Goal: Information Seeking & Learning: Find contact information

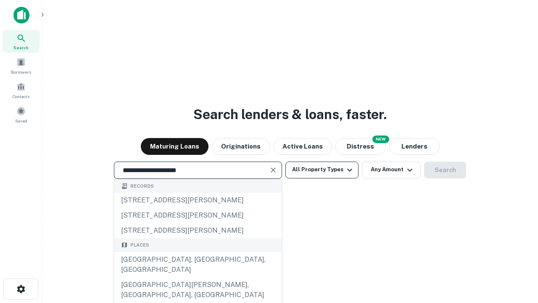
type input "**********"
click at [322, 169] on button "All Property Types" at bounding box center [321, 169] width 73 height 17
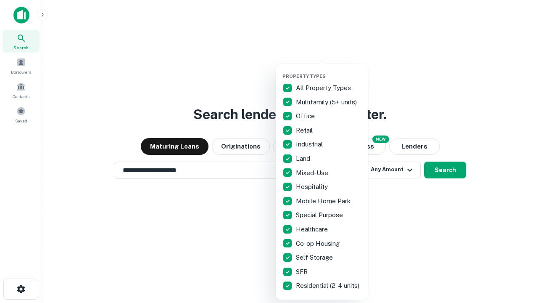
click at [329, 71] on button "button" at bounding box center [328, 71] width 92 height 0
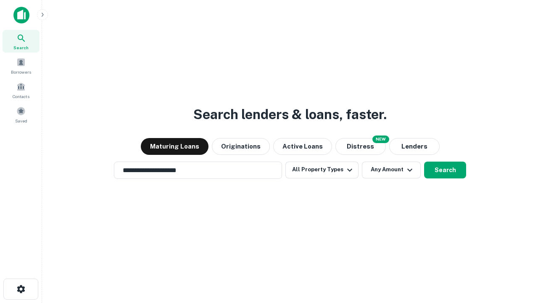
scroll to position [5, 101]
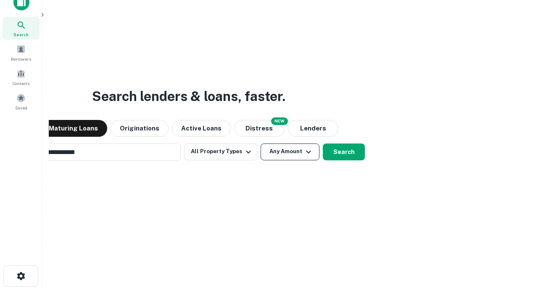
click at [261, 143] on button "Any Amount" at bounding box center [290, 151] width 59 height 17
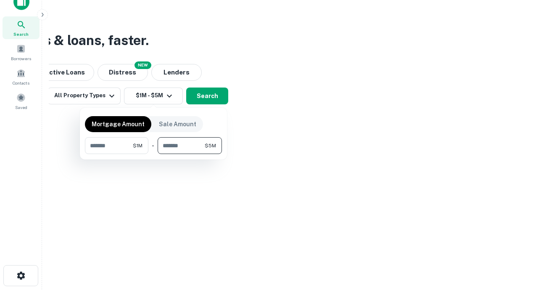
type input "*******"
click at [153, 154] on button "button" at bounding box center [153, 154] width 137 height 0
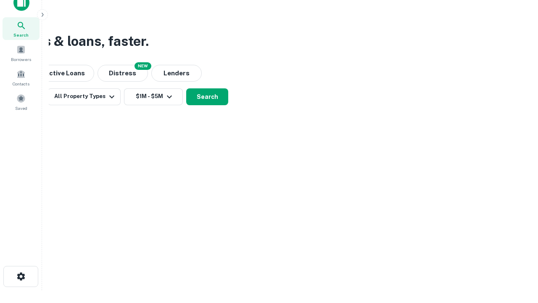
scroll to position [5, 155]
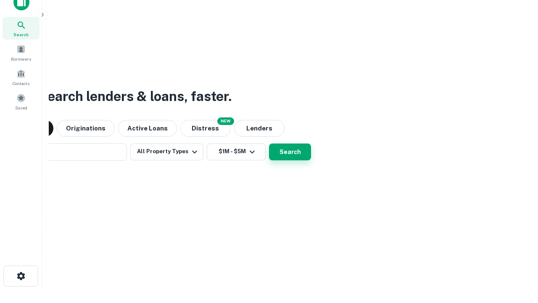
click at [269, 143] on button "Search" at bounding box center [290, 151] width 42 height 17
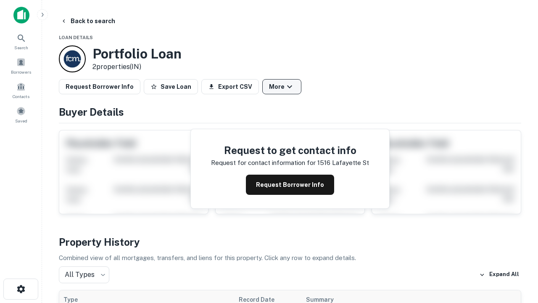
click at [282, 87] on button "More" at bounding box center [281, 86] width 39 height 15
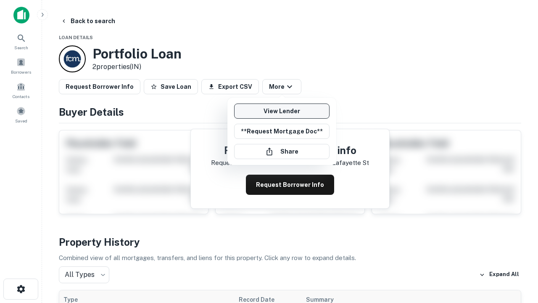
click at [282, 111] on link "View Lender" at bounding box center [281, 110] width 95 height 15
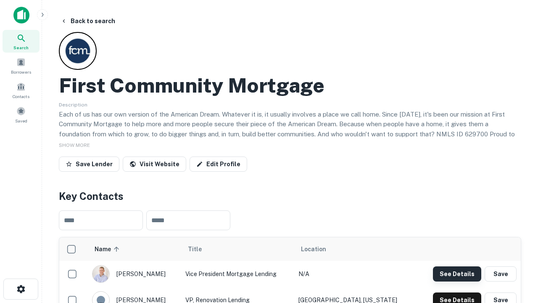
click at [457, 273] on button "See Details" at bounding box center [457, 273] width 48 height 15
click at [21, 289] on icon "button" at bounding box center [21, 289] width 10 height 10
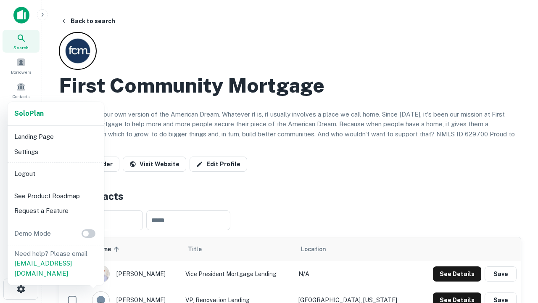
click at [55, 173] on li "Logout" at bounding box center [56, 173] width 90 height 15
